Goal: Task Accomplishment & Management: Manage account settings

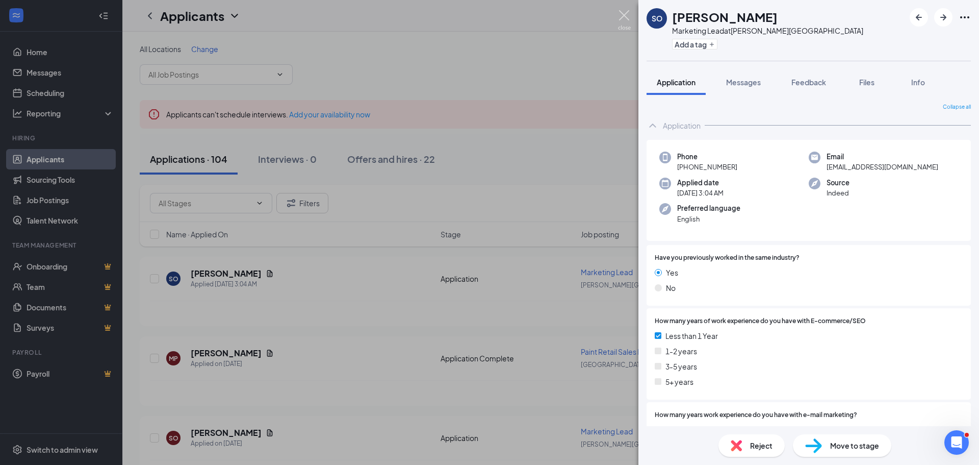
click at [619, 15] on img at bounding box center [624, 20] width 13 height 20
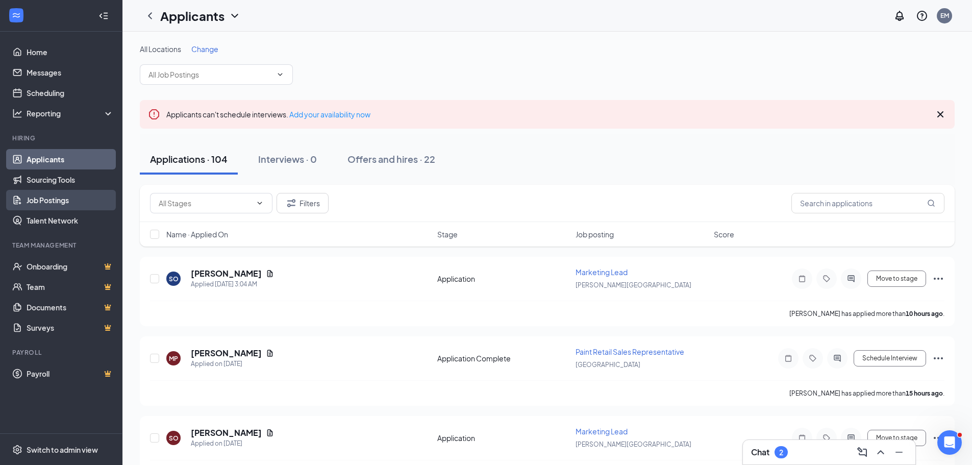
click at [45, 201] on link "Job Postings" at bounding box center [70, 200] width 87 height 20
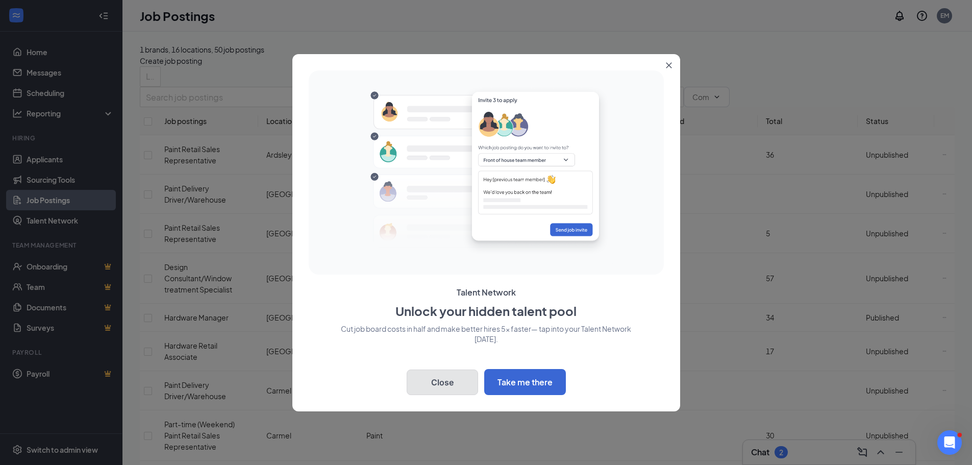
click at [455, 384] on button "Close" at bounding box center [441, 382] width 71 height 26
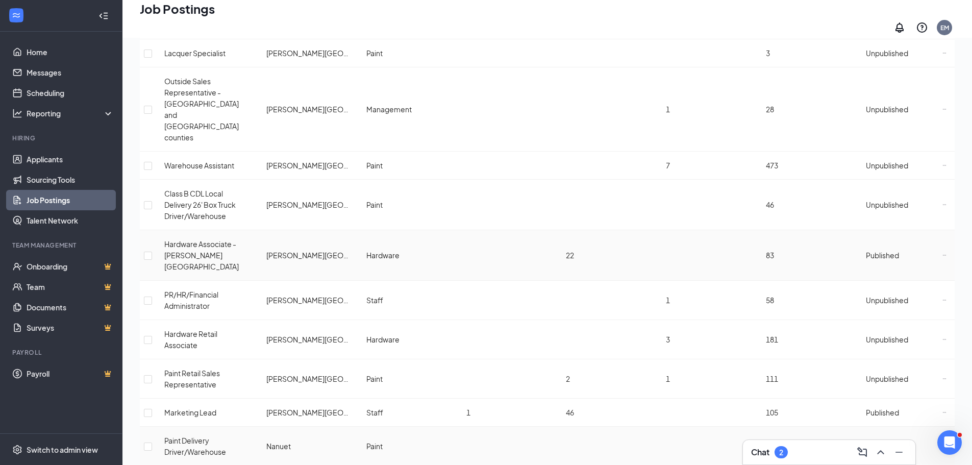
scroll to position [986, 0]
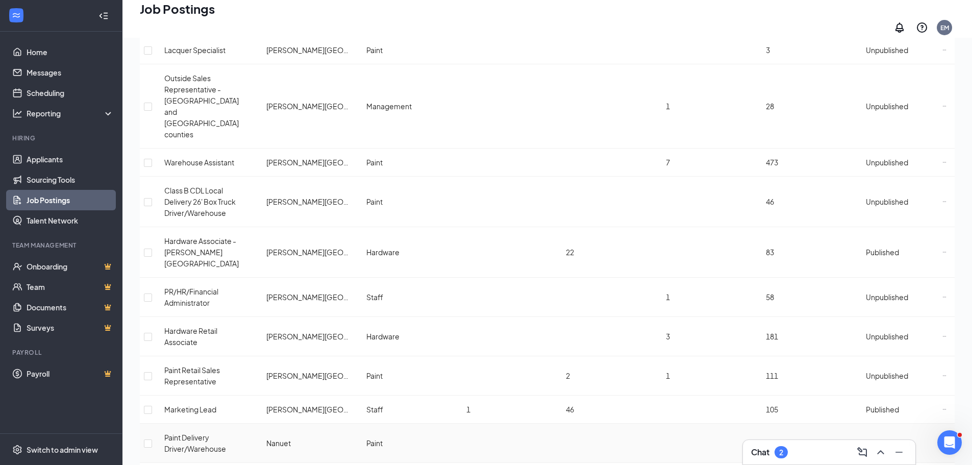
click at [879, 438] on span "Unpublished" at bounding box center [886, 442] width 42 height 9
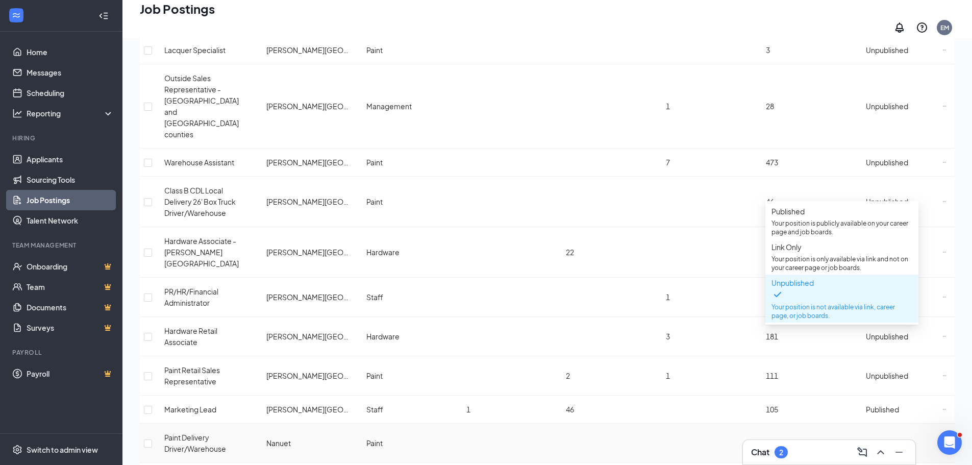
click at [879, 438] on span "Unpublished" at bounding box center [886, 442] width 42 height 9
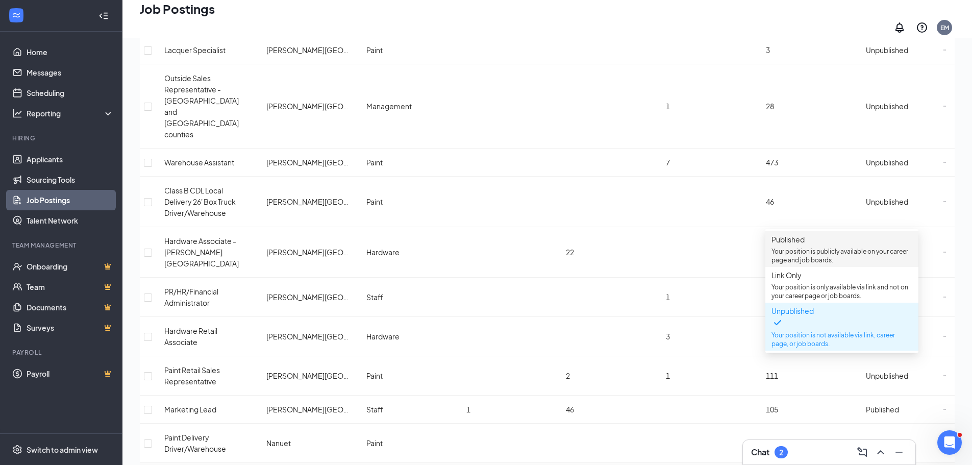
click at [804, 244] on span "Published" at bounding box center [787, 239] width 33 height 9
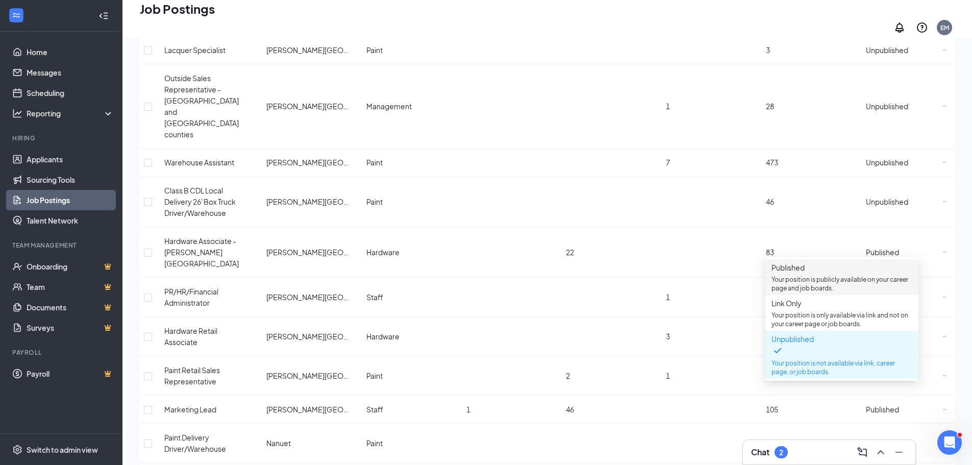
click at [808, 281] on p "Your position is publicly available on your career page and job boards." at bounding box center [841, 283] width 141 height 17
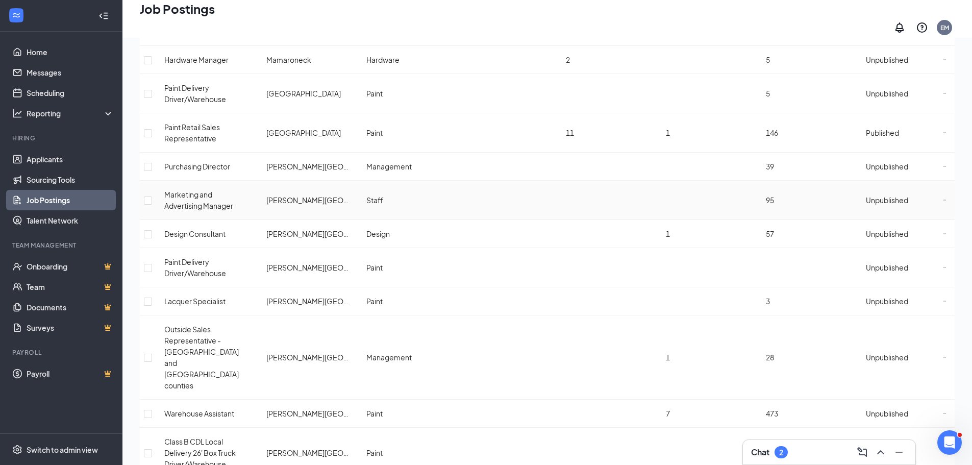
scroll to position [638, 0]
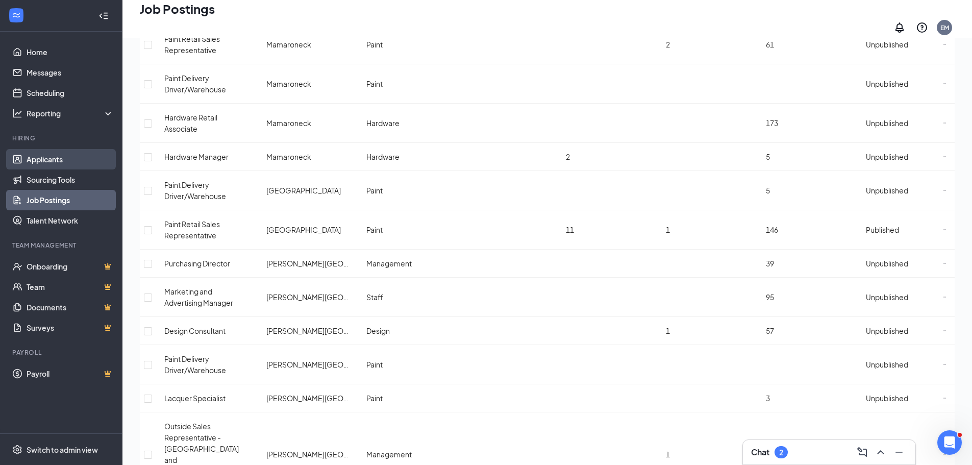
click at [46, 159] on link "Applicants" at bounding box center [70, 159] width 87 height 20
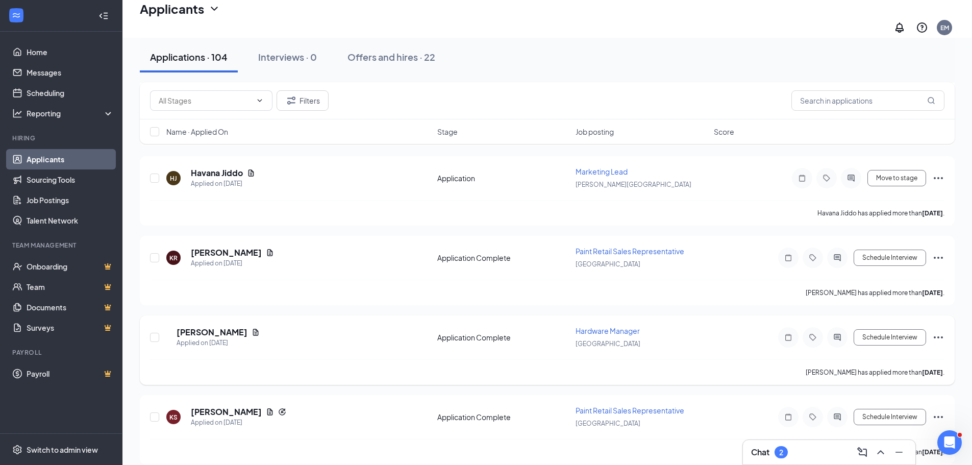
scroll to position [759, 0]
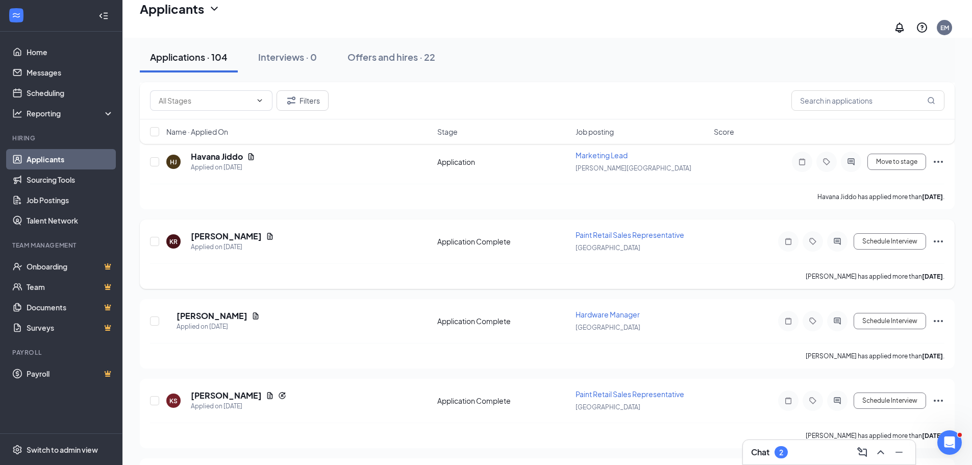
click at [602, 230] on span "Paint Retail Sales Representative" at bounding box center [629, 234] width 109 height 9
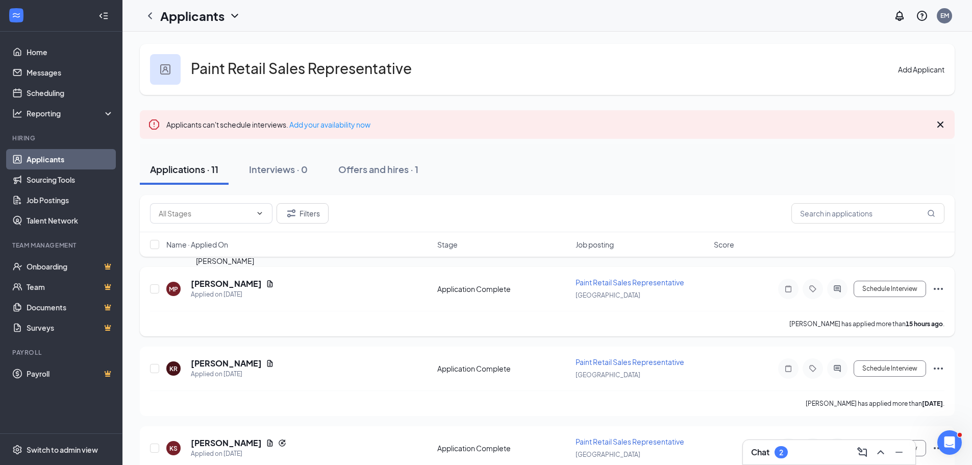
click at [246, 284] on h5 "[PERSON_NAME]" at bounding box center [226, 283] width 71 height 11
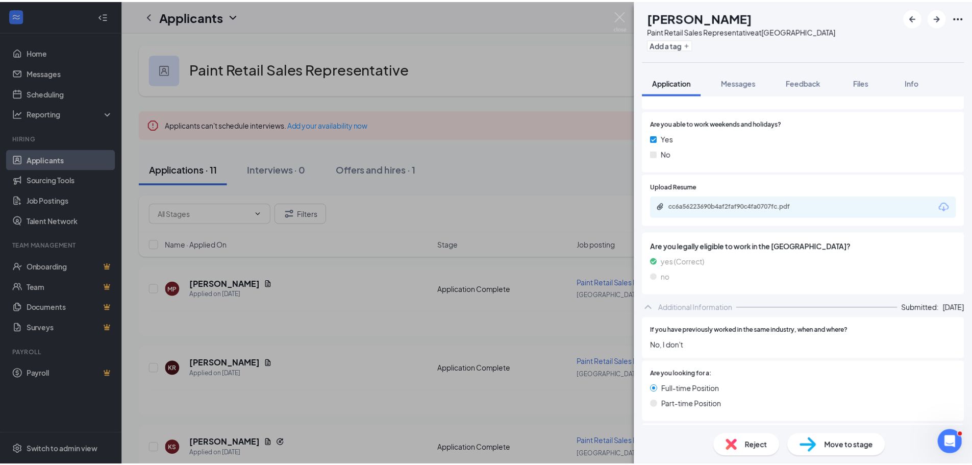
scroll to position [1060, 0]
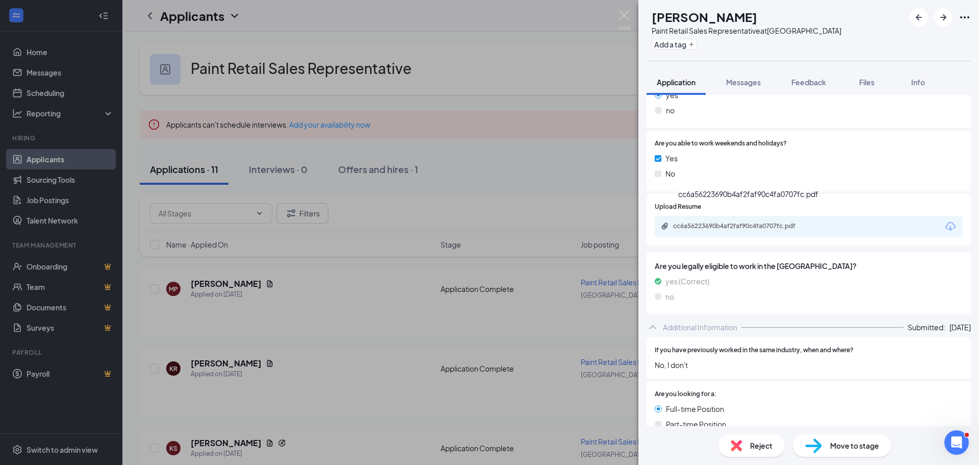
click at [734, 222] on div "cc6a56223690b4af2faf90c4fa0707fc.pdf" at bounding box center [744, 226] width 143 height 8
click at [624, 17] on img at bounding box center [624, 20] width 13 height 20
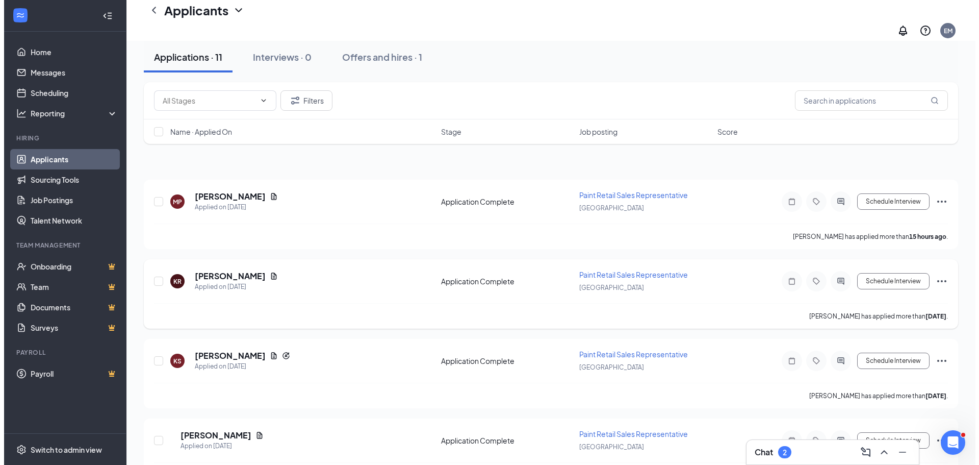
scroll to position [170, 0]
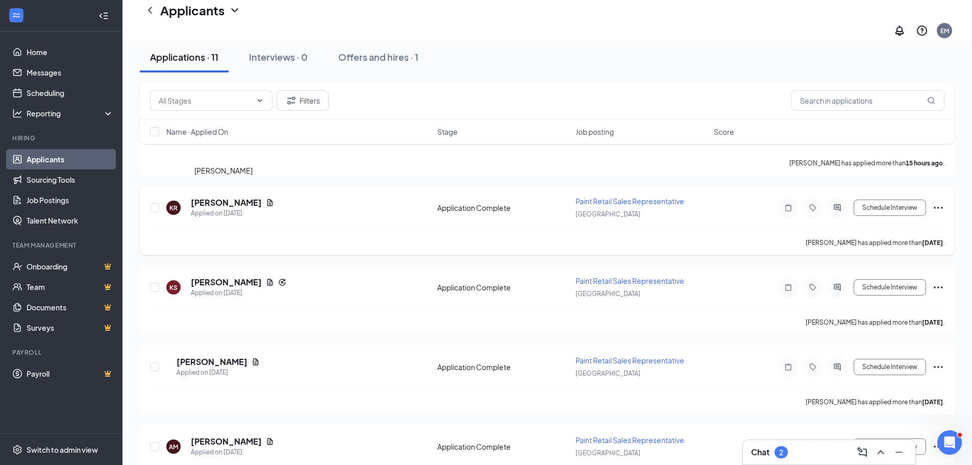
click at [220, 197] on h5 "[PERSON_NAME]" at bounding box center [226, 202] width 71 height 11
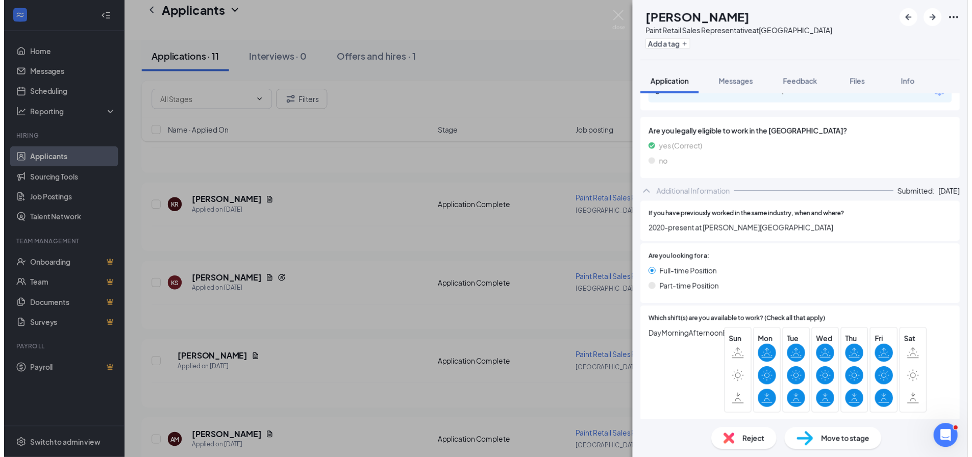
scroll to position [1082, 0]
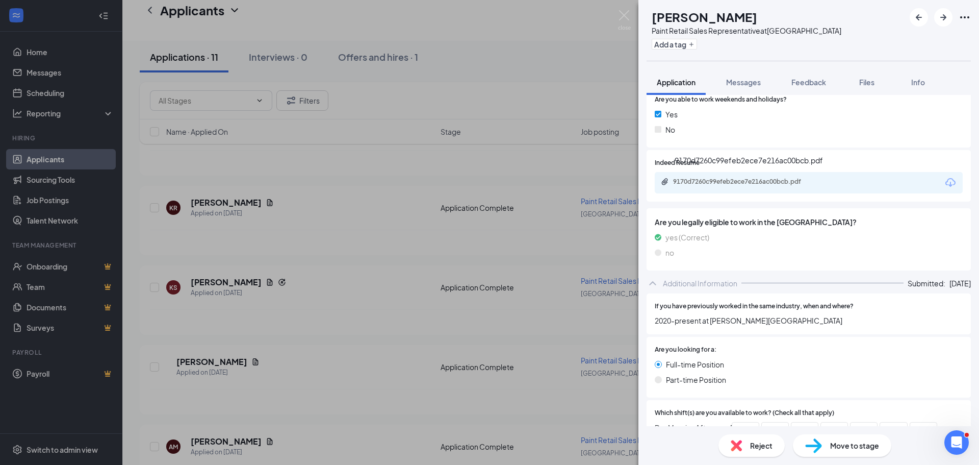
click at [742, 182] on div "9170d7260c99efeb2ece7e216ac00bcb.pdf" at bounding box center [744, 181] width 143 height 8
click at [621, 19] on img at bounding box center [624, 20] width 13 height 20
